Goal: Complete application form

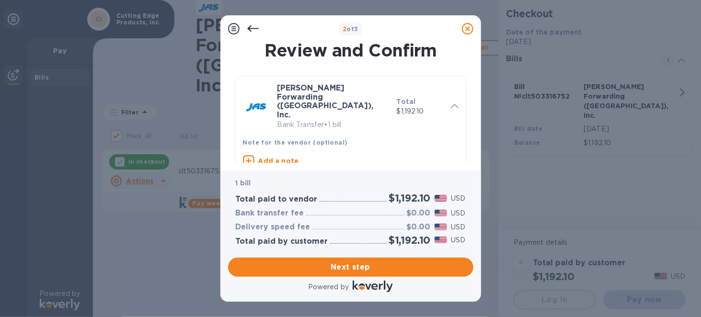
scroll to position [192, 0]
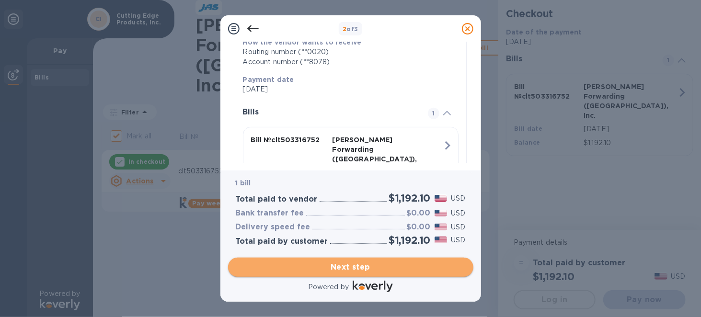
click at [345, 269] on span "Next step" at bounding box center [351, 267] width 230 height 11
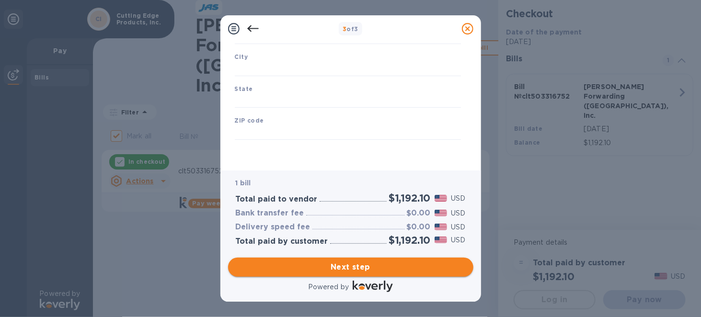
scroll to position [152, 0]
type input "[GEOGRAPHIC_DATA]"
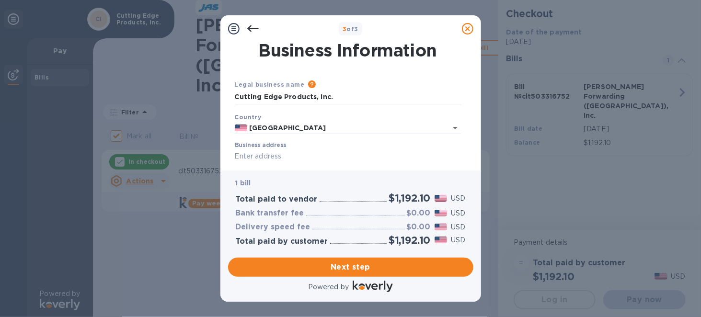
click at [293, 157] on input "Business address" at bounding box center [348, 156] width 226 height 14
type input "[STREET_ADDRESS][PERSON_NAME]"
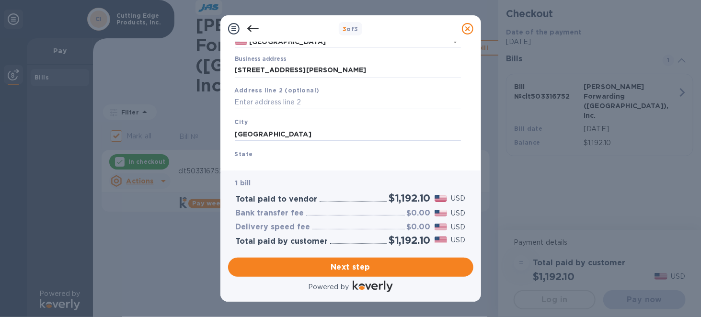
type input "[GEOGRAPHIC_DATA]"
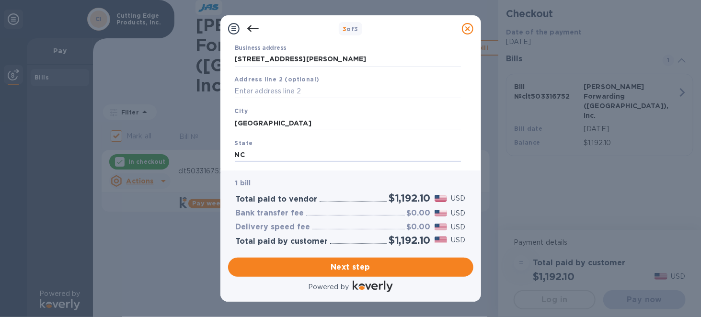
type input "NC"
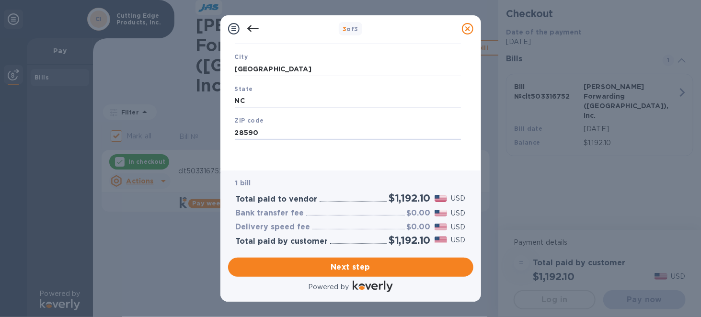
type input "28590"
click at [273, 133] on input "28590" at bounding box center [348, 133] width 226 height 14
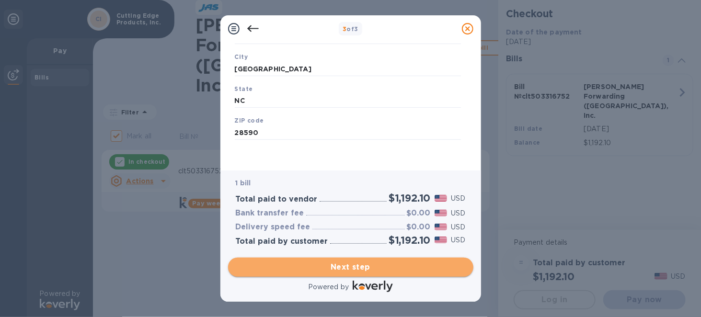
click at [355, 270] on span "Next step" at bounding box center [351, 267] width 230 height 11
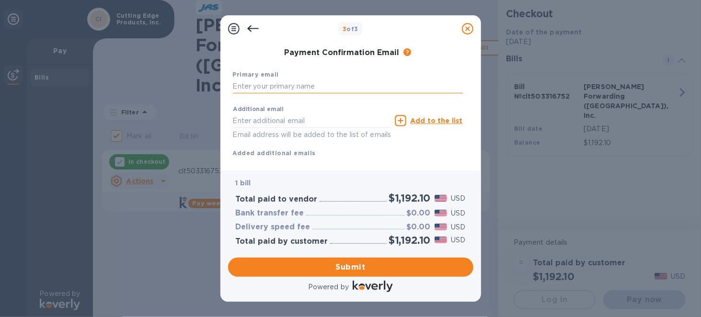
click at [301, 84] on input "text" at bounding box center [348, 87] width 230 height 14
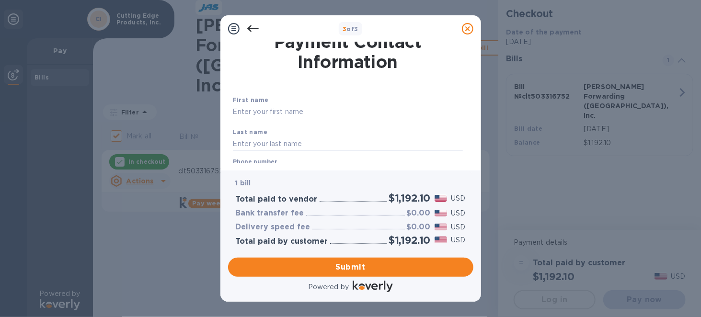
type input "[PERSON_NAME][EMAIL_ADDRESS][DOMAIN_NAME]"
click at [299, 110] on input "text" at bounding box center [348, 112] width 230 height 14
type input "[PERSON_NAME]"
type input "c"
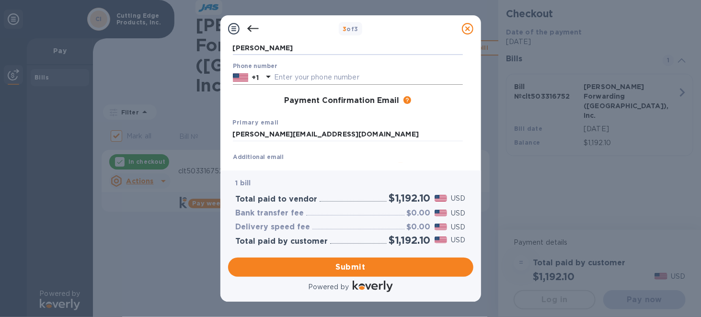
type input "[PERSON_NAME]"
click at [307, 76] on input "text" at bounding box center [368, 77] width 189 height 14
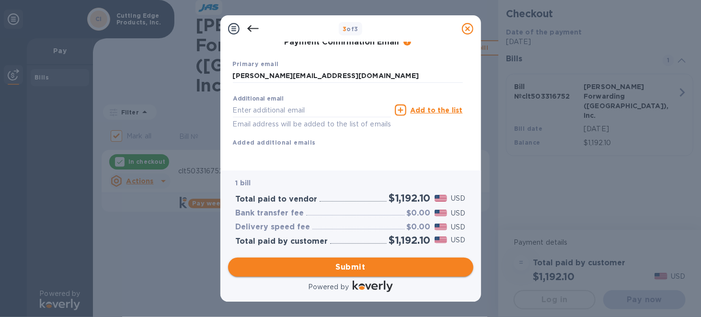
type input "2525311646"
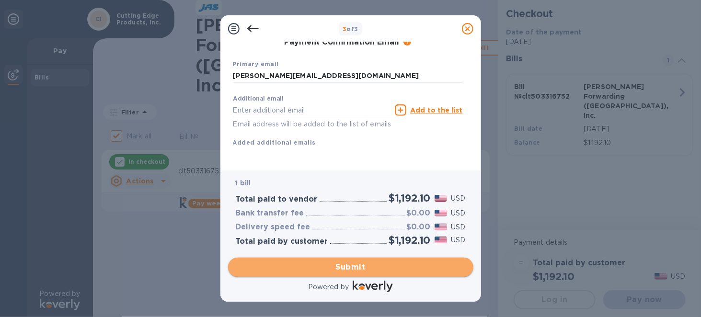
click at [349, 269] on span "Submit" at bounding box center [351, 267] width 230 height 11
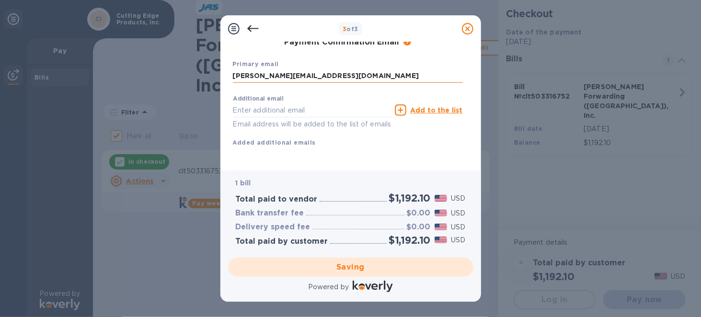
click at [343, 69] on input "[PERSON_NAME][EMAIL_ADDRESS][DOMAIN_NAME]" at bounding box center [348, 76] width 230 height 14
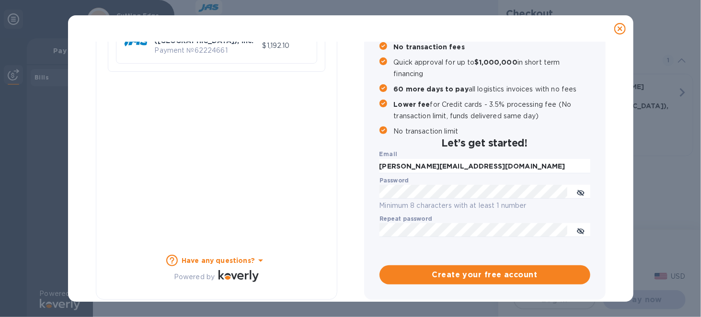
checkbox input "false"
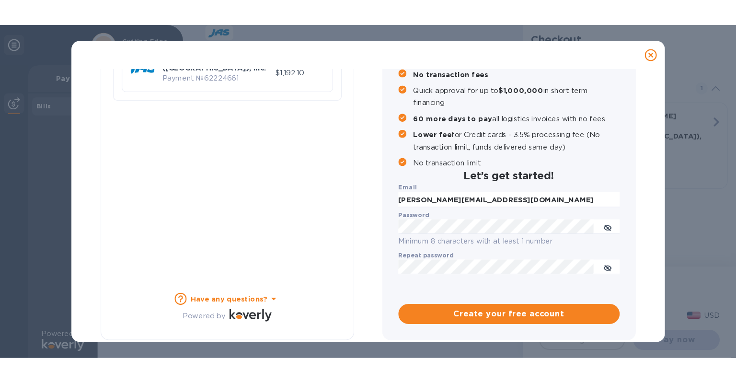
scroll to position [124, 0]
